Goal: Information Seeking & Learning: Learn about a topic

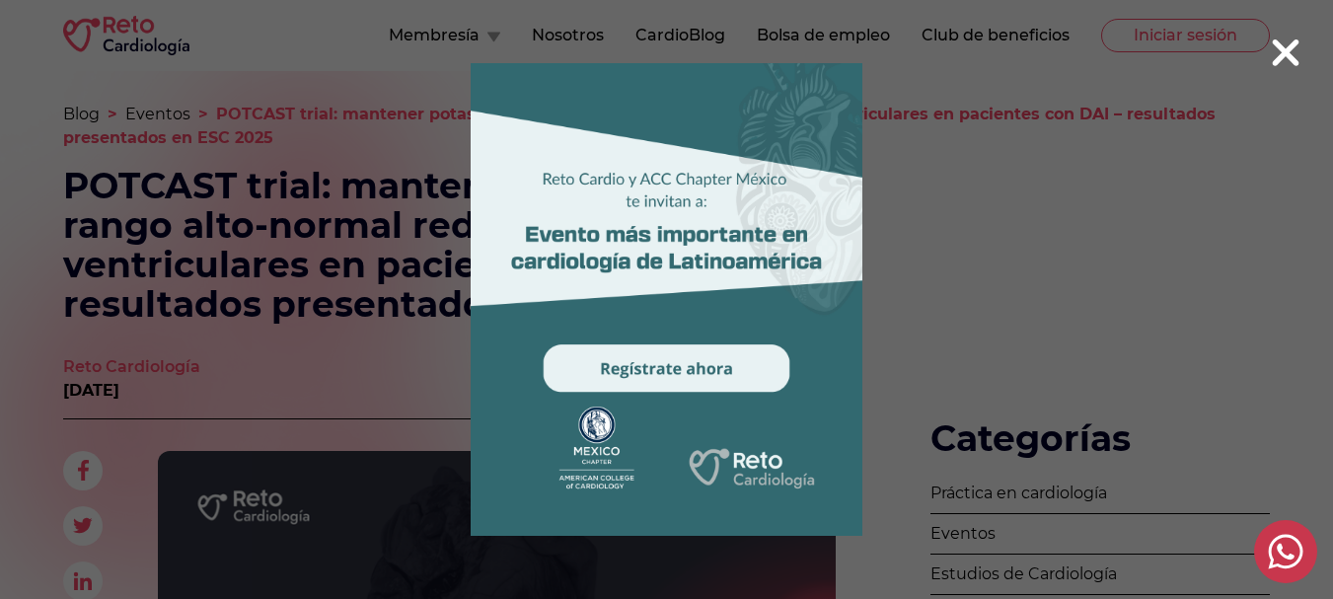
click at [1290, 46] on icon at bounding box center [1286, 52] width 27 height 27
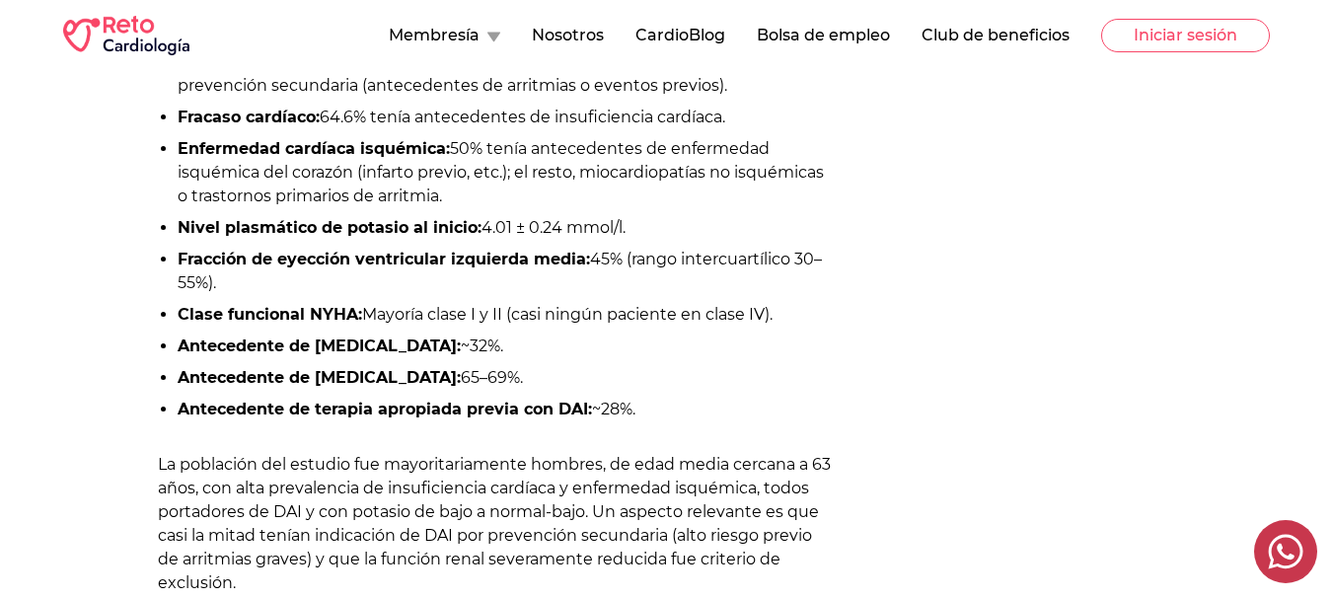
scroll to position [1974, 0]
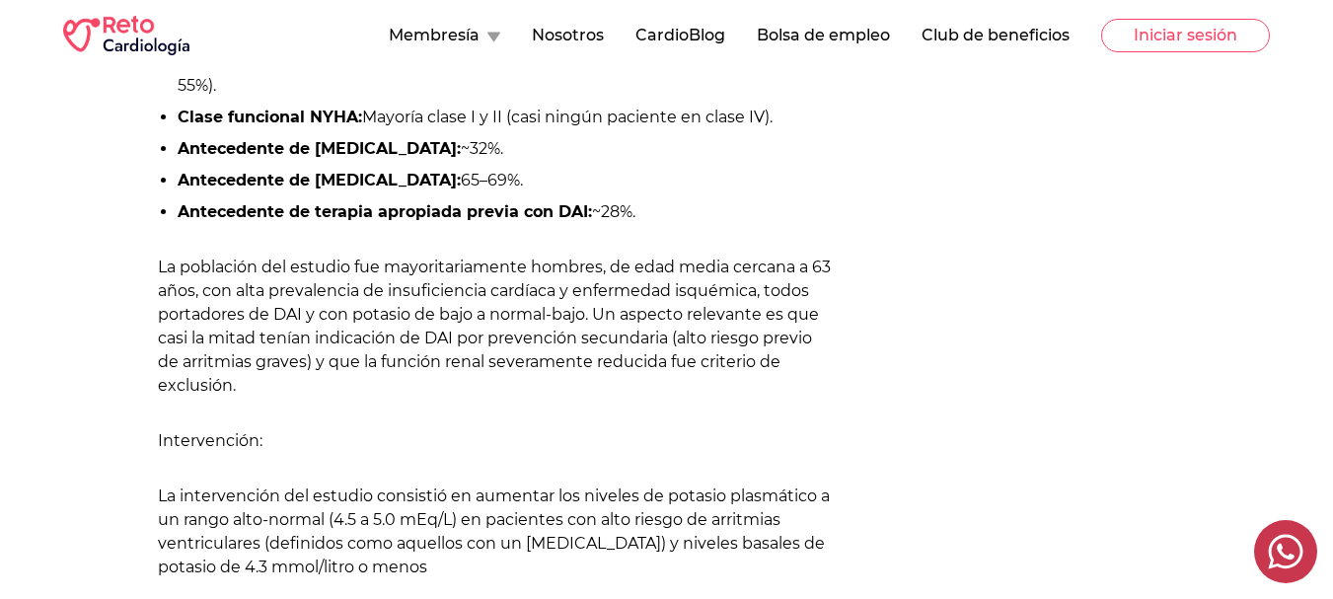
click at [1283, 553] on icon at bounding box center [1286, 552] width 35 height 35
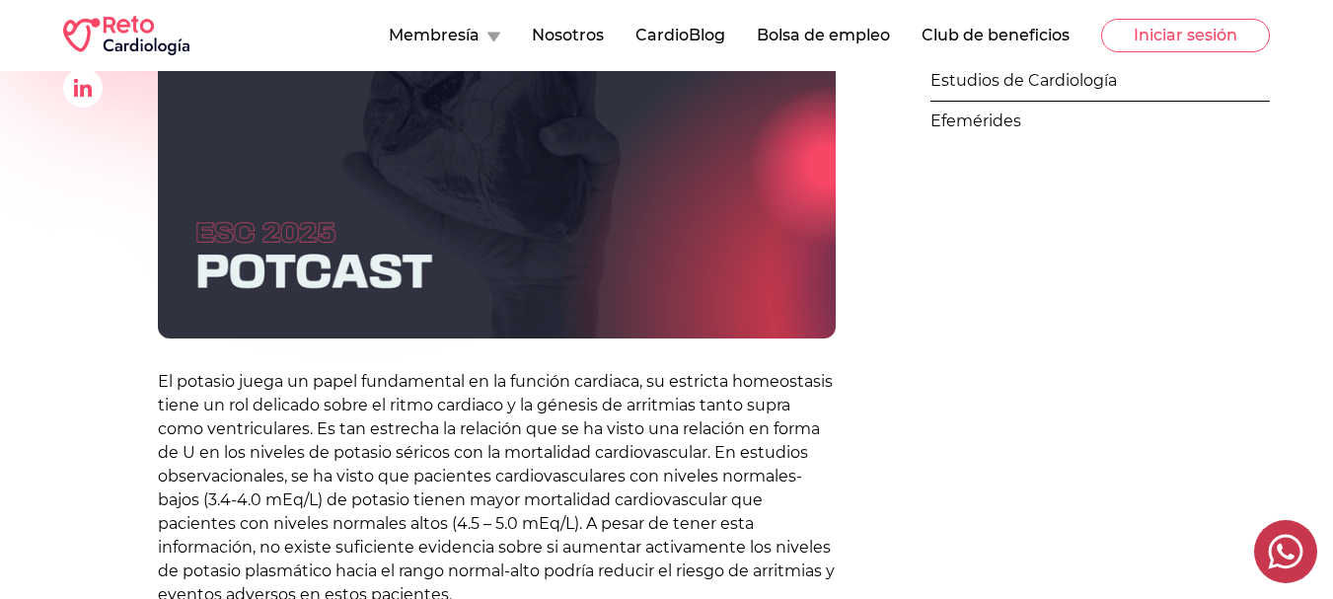
scroll to position [197, 0]
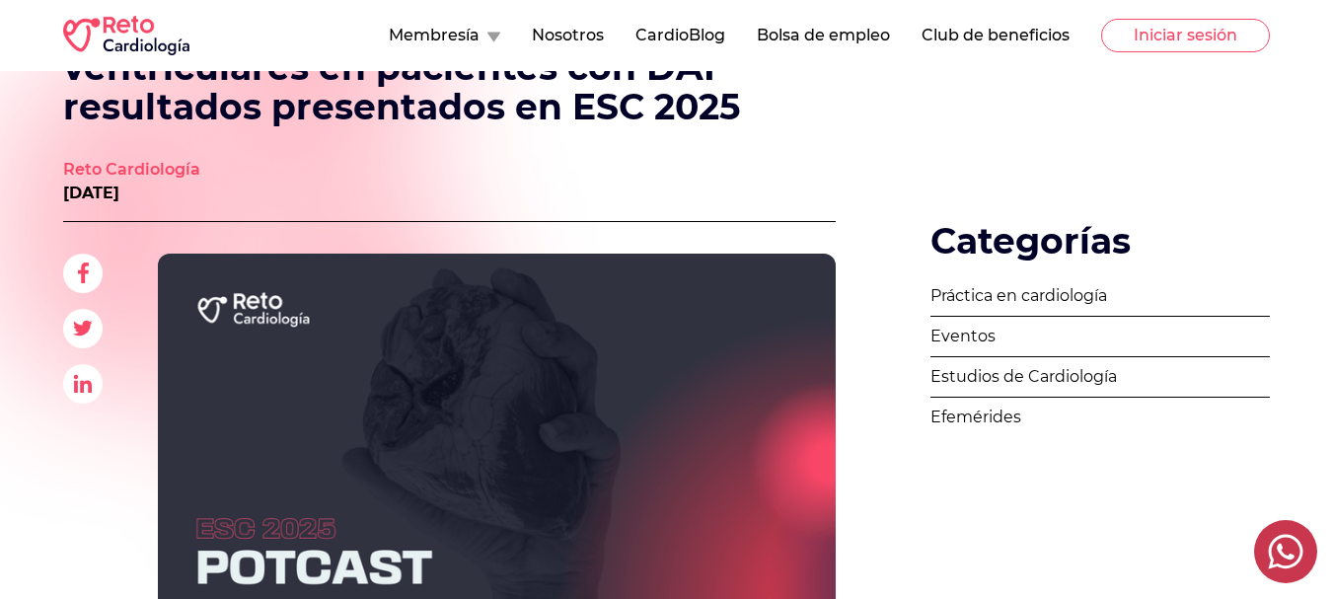
click at [1088, 379] on link "Estudios de Cardiología" at bounding box center [1101, 377] width 340 height 40
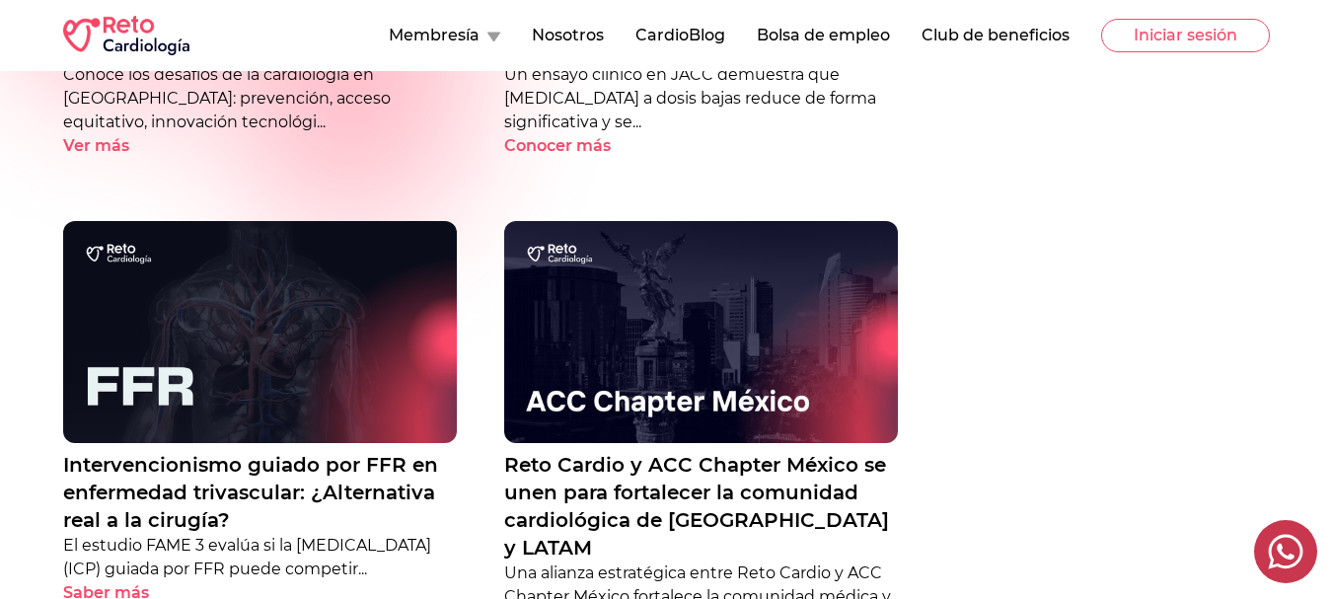
scroll to position [592, 0]
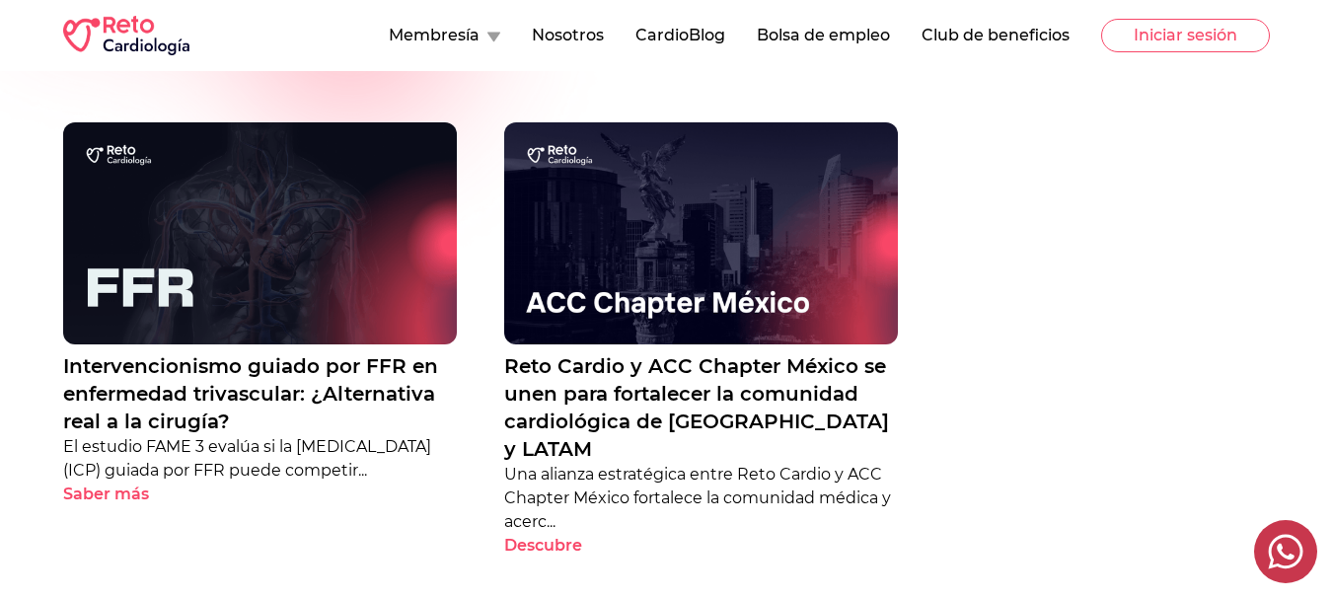
scroll to position [197, 0]
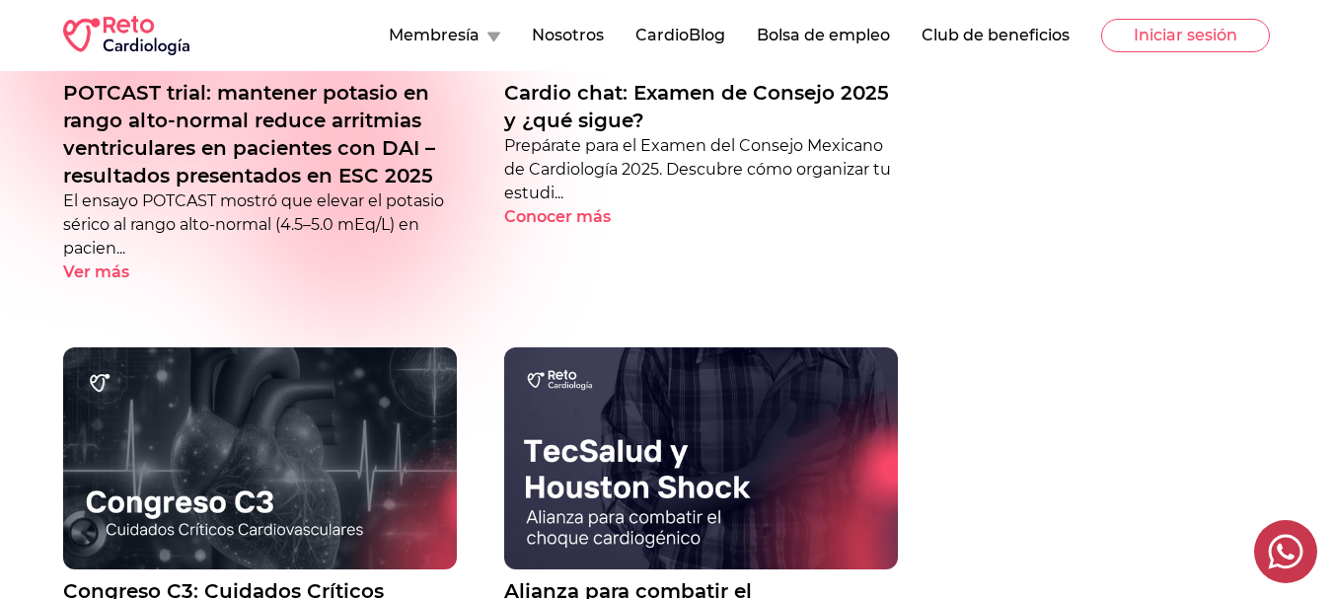
scroll to position [493, 0]
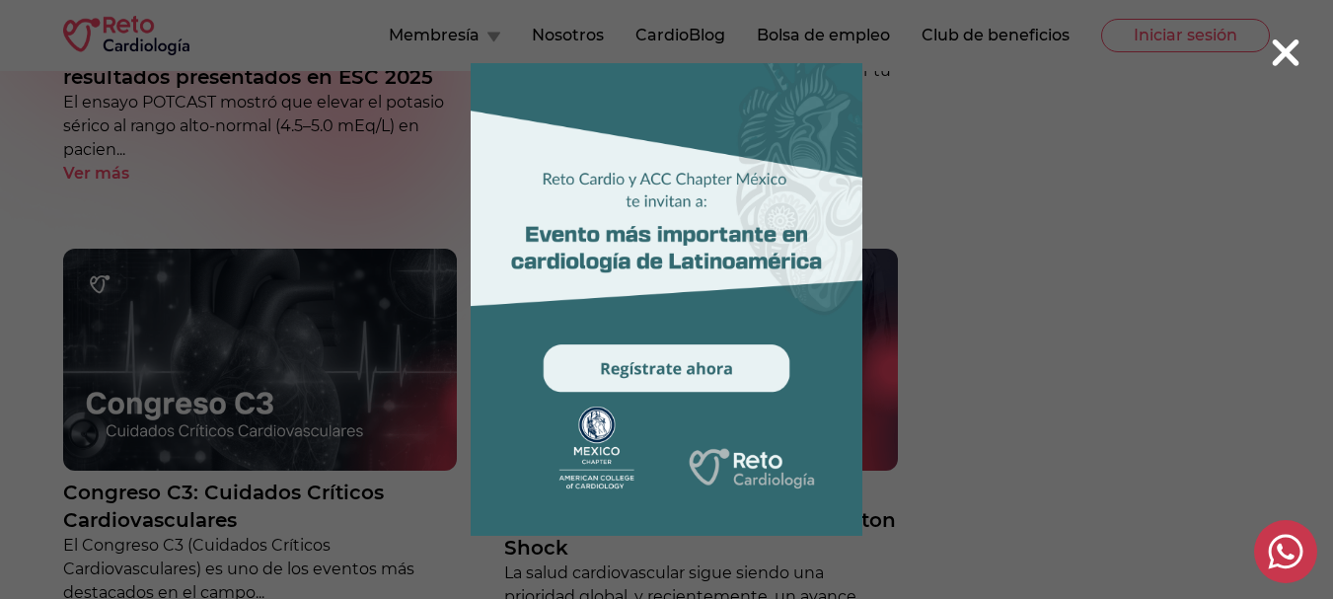
click at [1290, 58] on icon at bounding box center [1286, 52] width 27 height 27
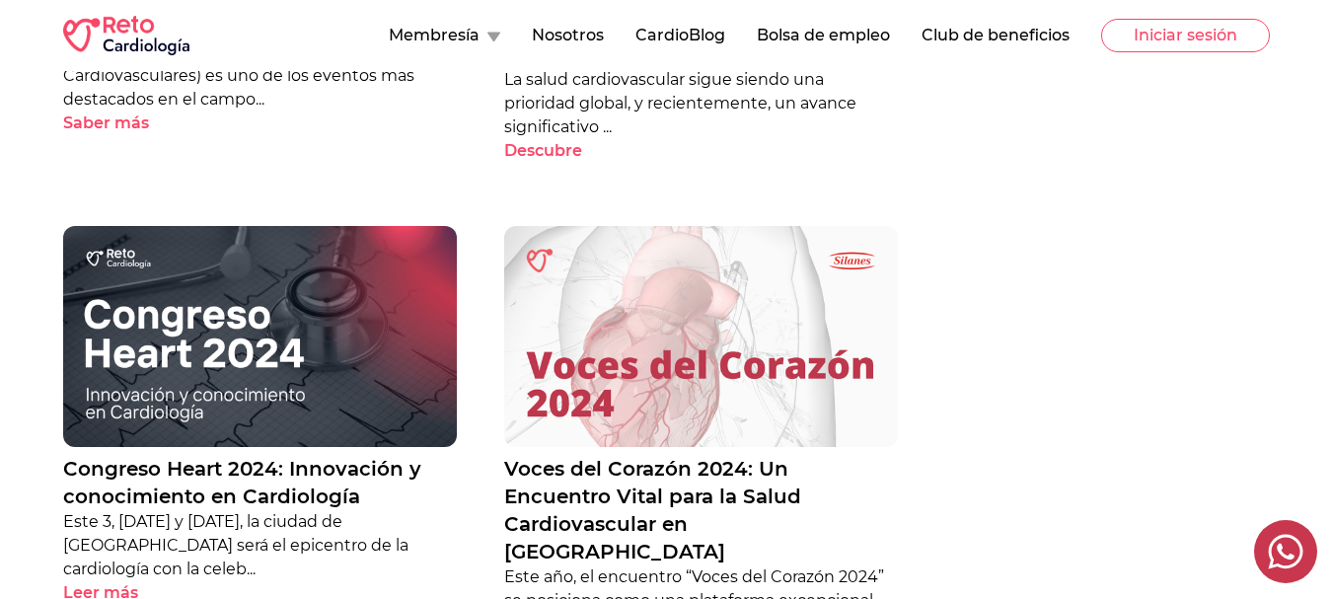
scroll to position [1086, 0]
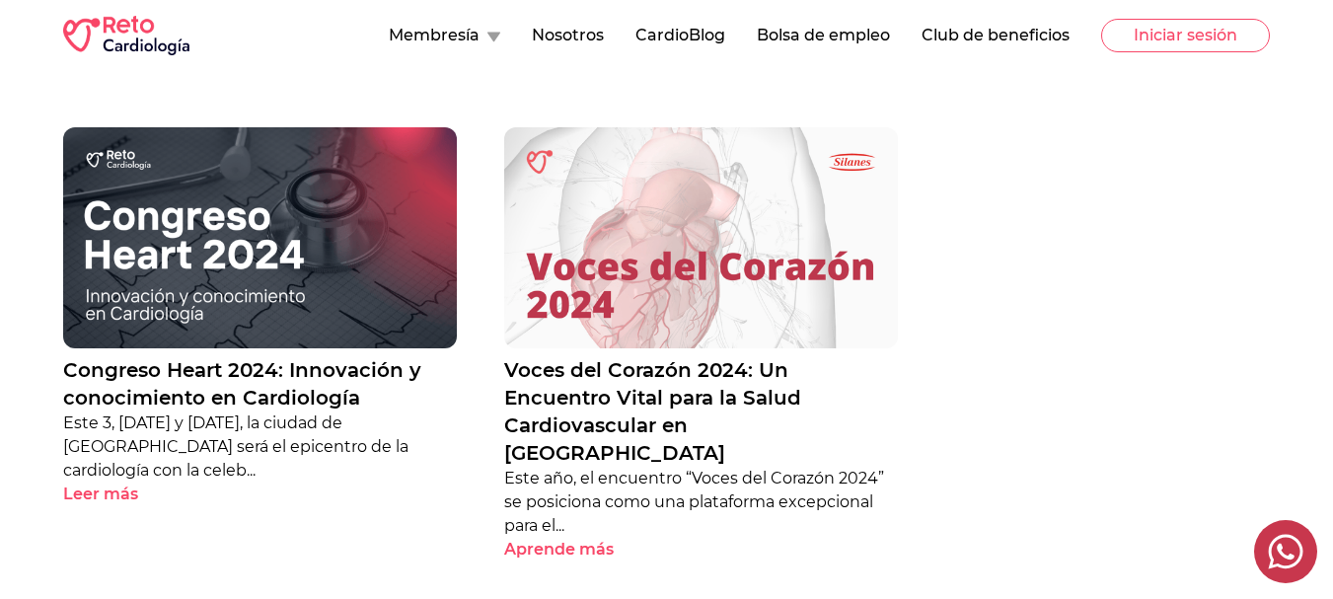
click at [115, 497] on p "Leer más" at bounding box center [100, 495] width 75 height 24
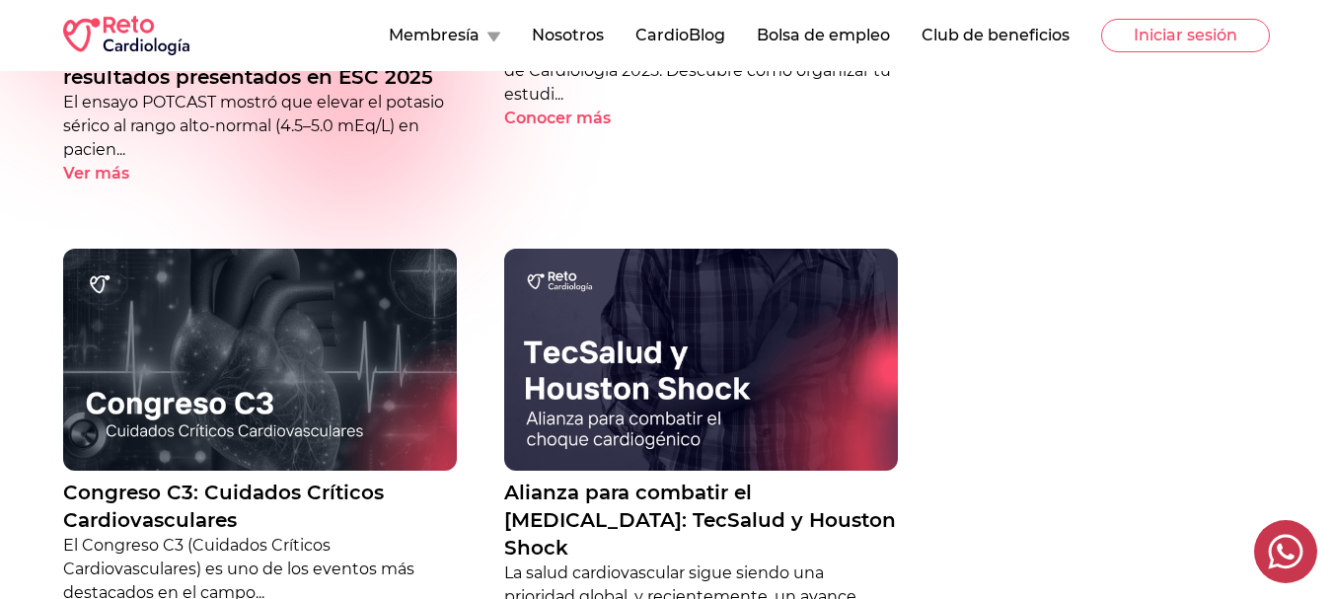
scroll to position [592, 0]
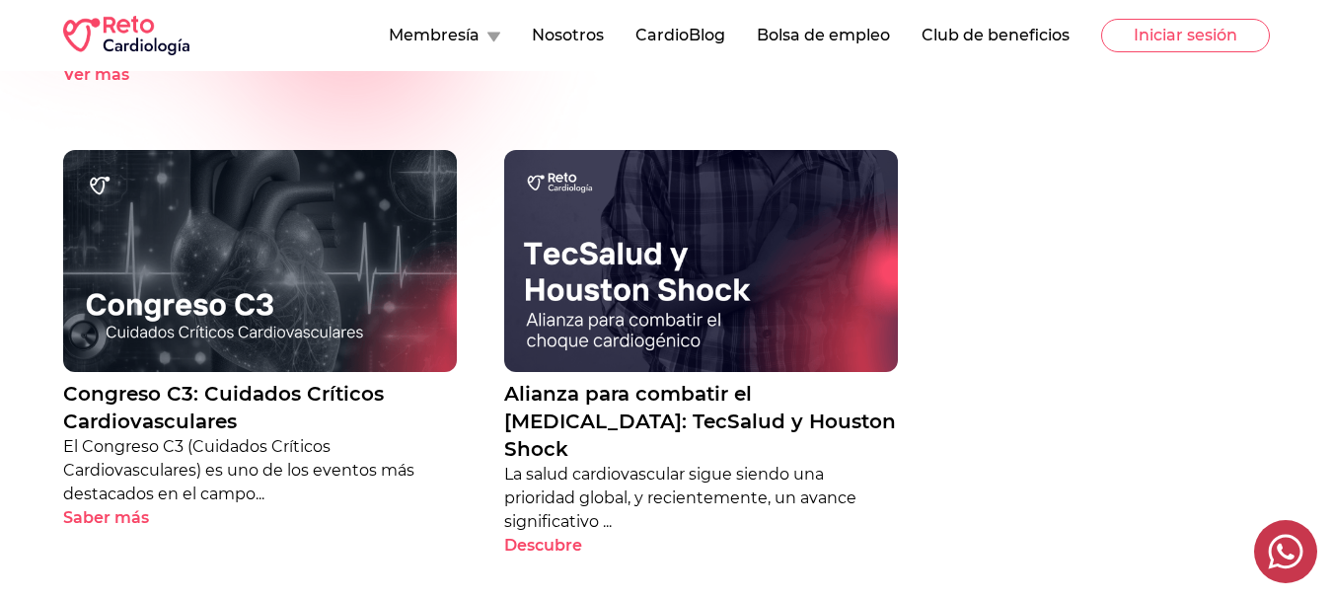
click at [275, 396] on p "Congreso C3: Cuidados Críticos Cardiovasculares" at bounding box center [260, 407] width 394 height 55
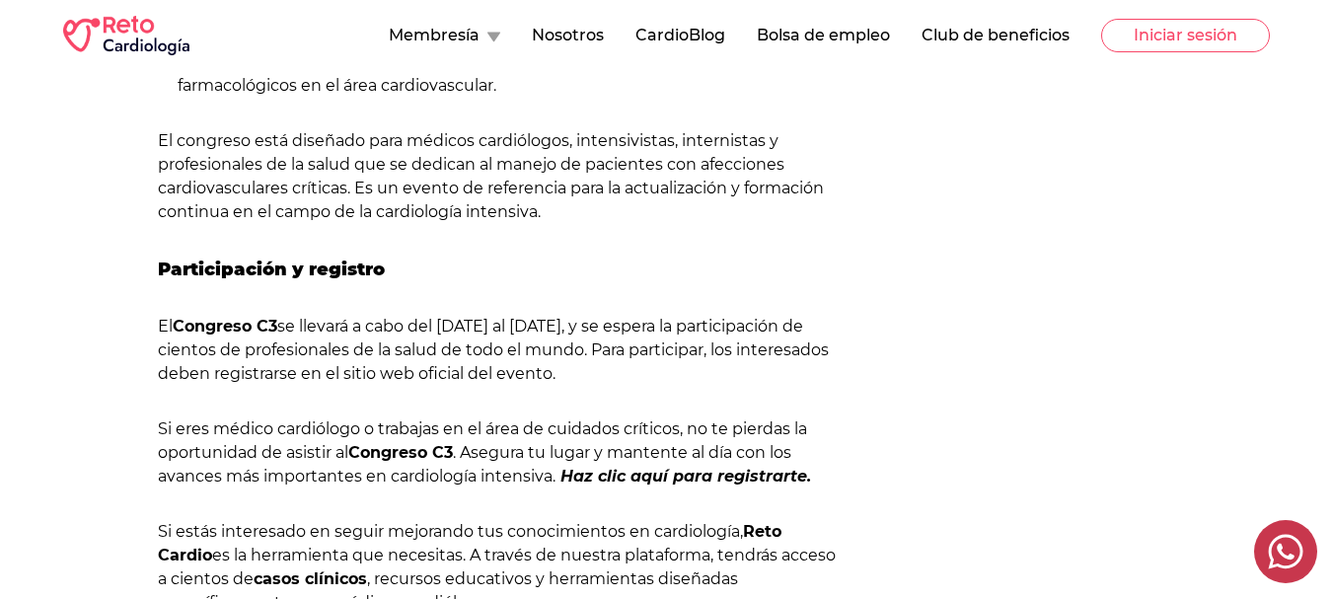
scroll to position [1678, 0]
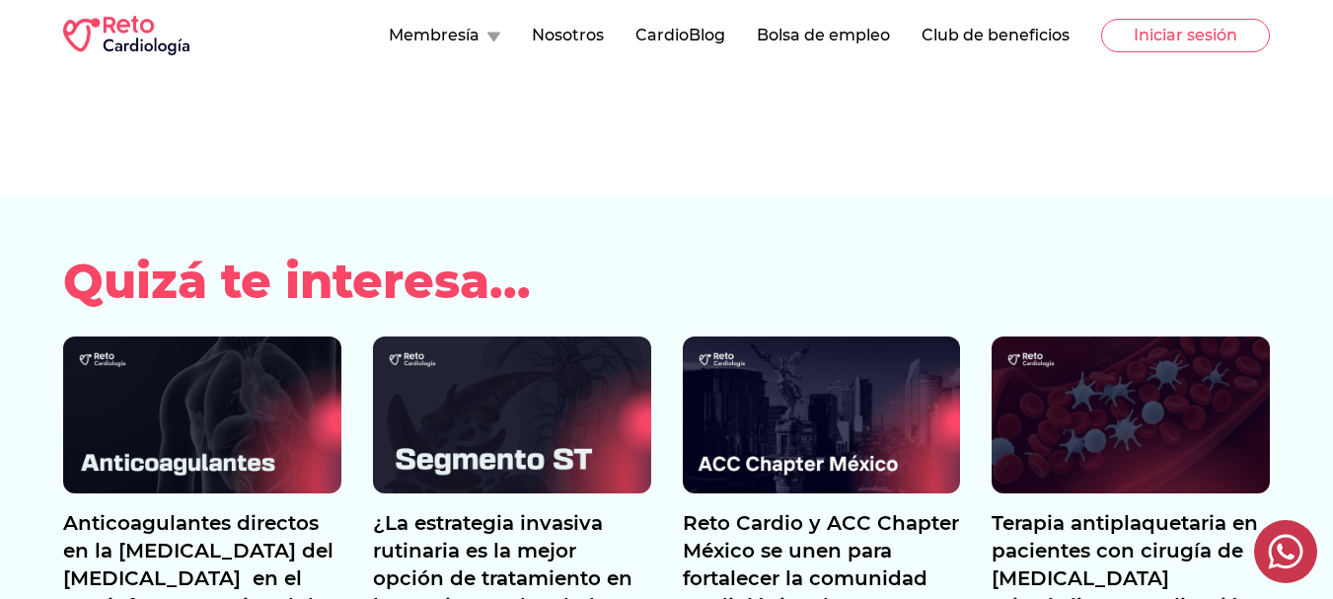
scroll to position [1777, 0]
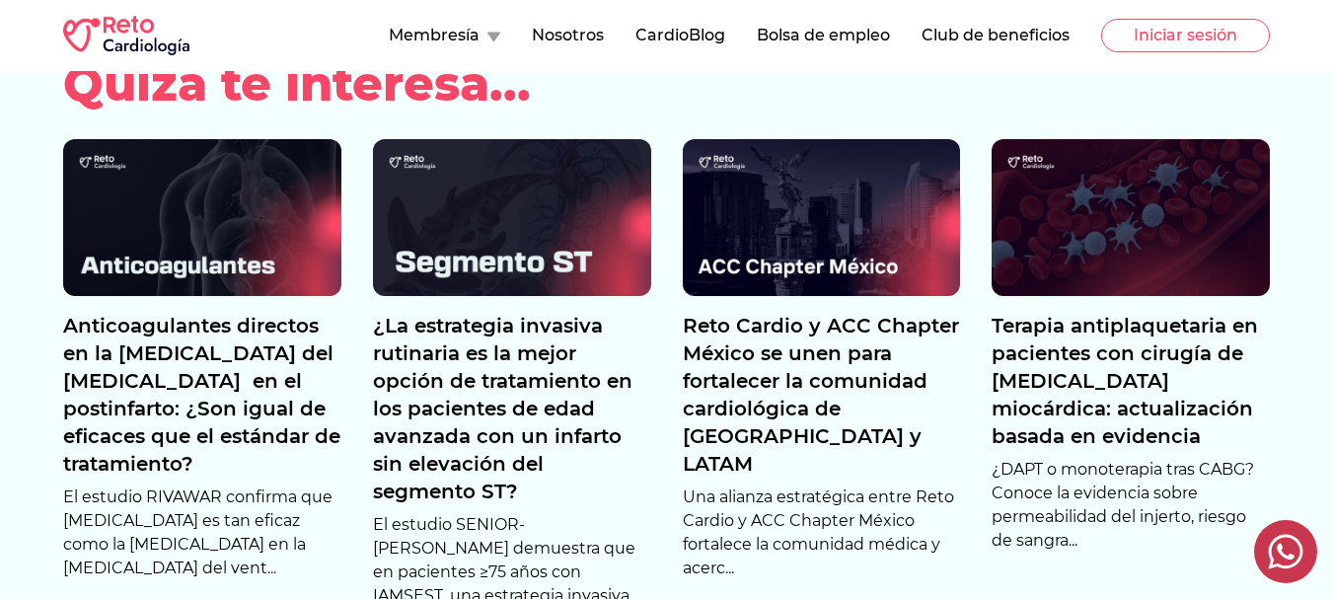
click at [1131, 394] on p "Terapia antiplaquetaria en pacientes con cirugía de [MEDICAL_DATA] miocárdica: …" at bounding box center [1131, 381] width 278 height 138
